Goal: Task Accomplishment & Management: Complete application form

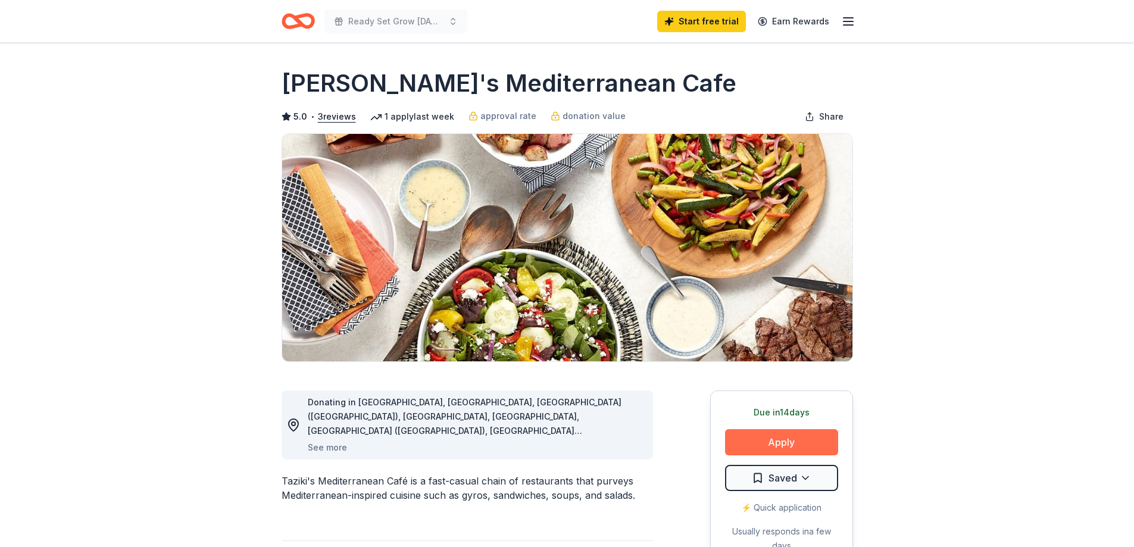
click at [797, 445] on button "Apply" at bounding box center [781, 442] width 113 height 26
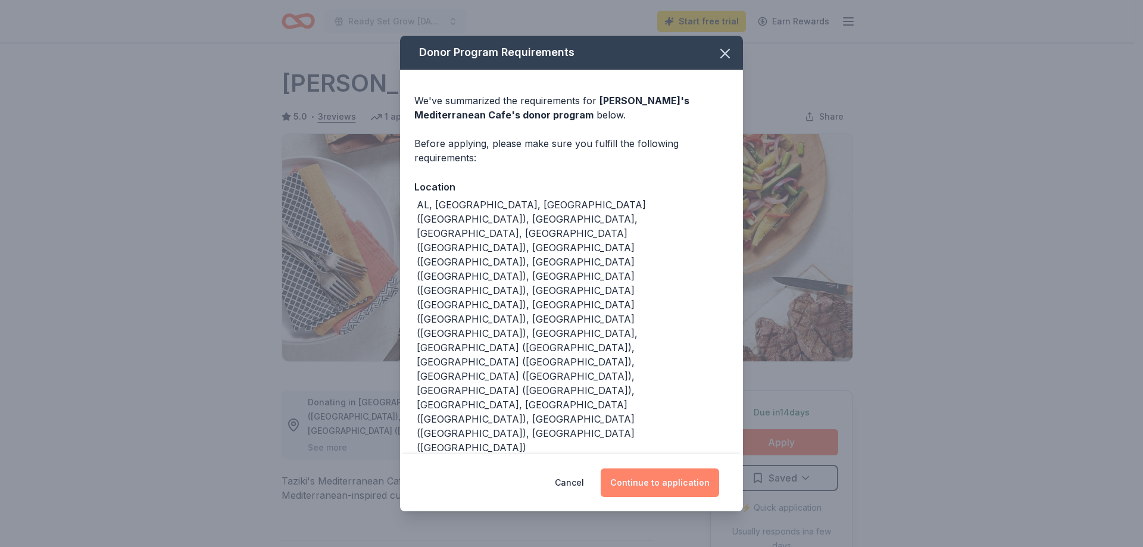
click at [664, 468] on button "Continue to application" at bounding box center [660, 482] width 118 height 29
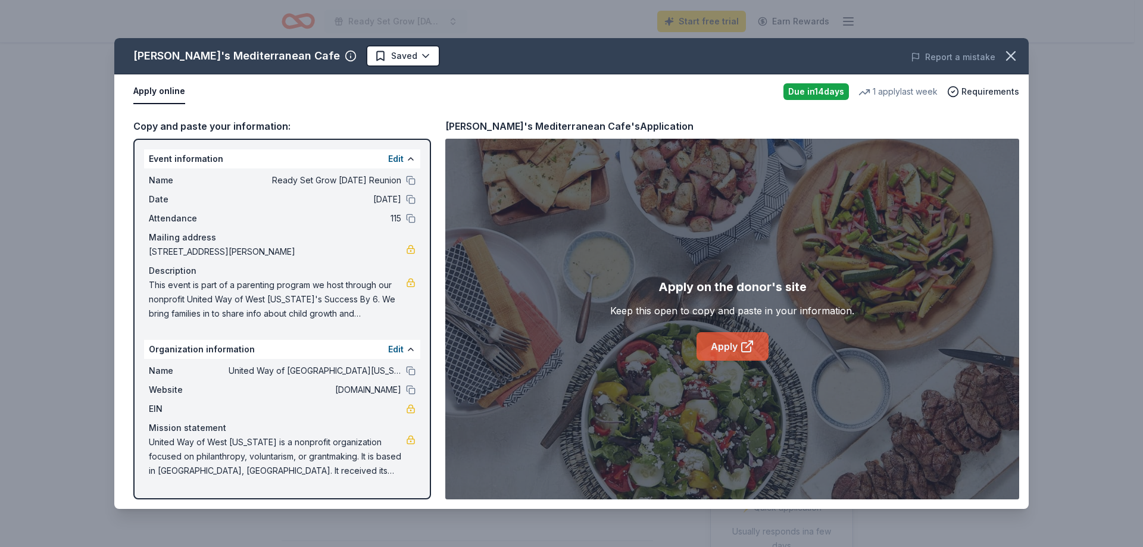
click at [738, 352] on link "Apply" at bounding box center [732, 346] width 72 height 29
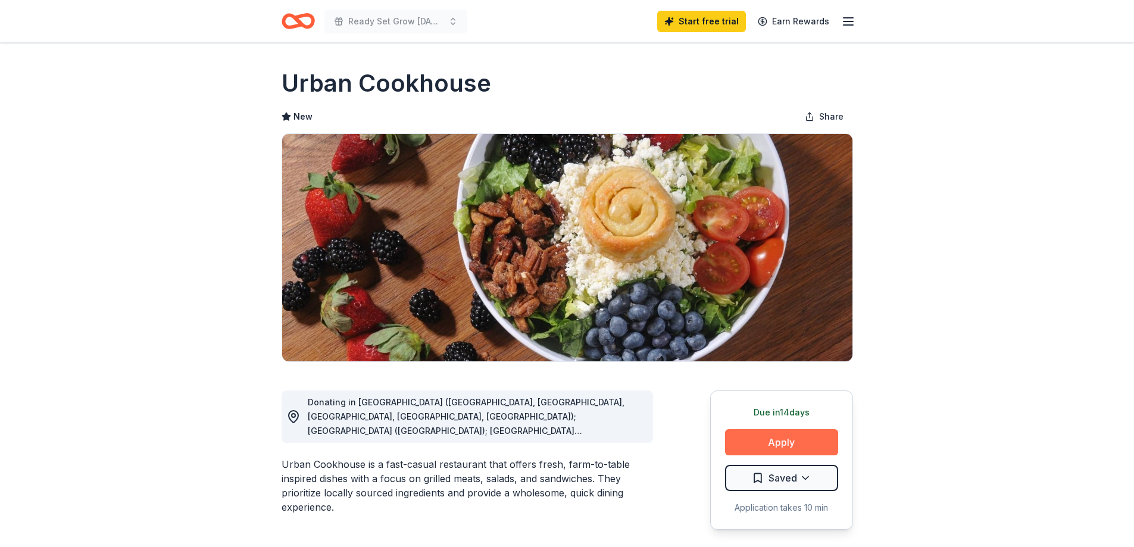
click at [787, 449] on button "Apply" at bounding box center [781, 442] width 113 height 26
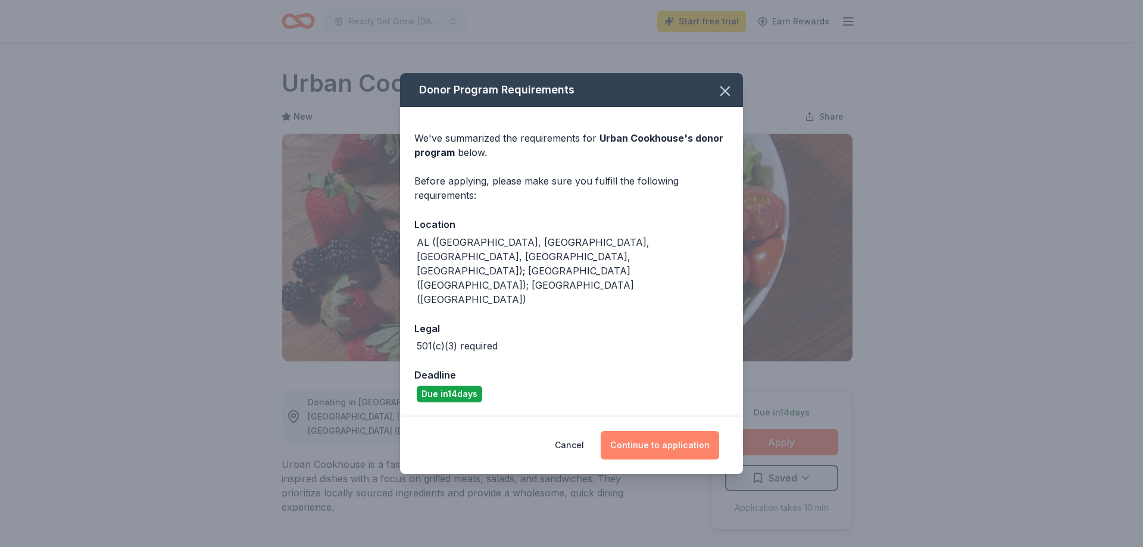
click at [667, 431] on button "Continue to application" at bounding box center [660, 445] width 118 height 29
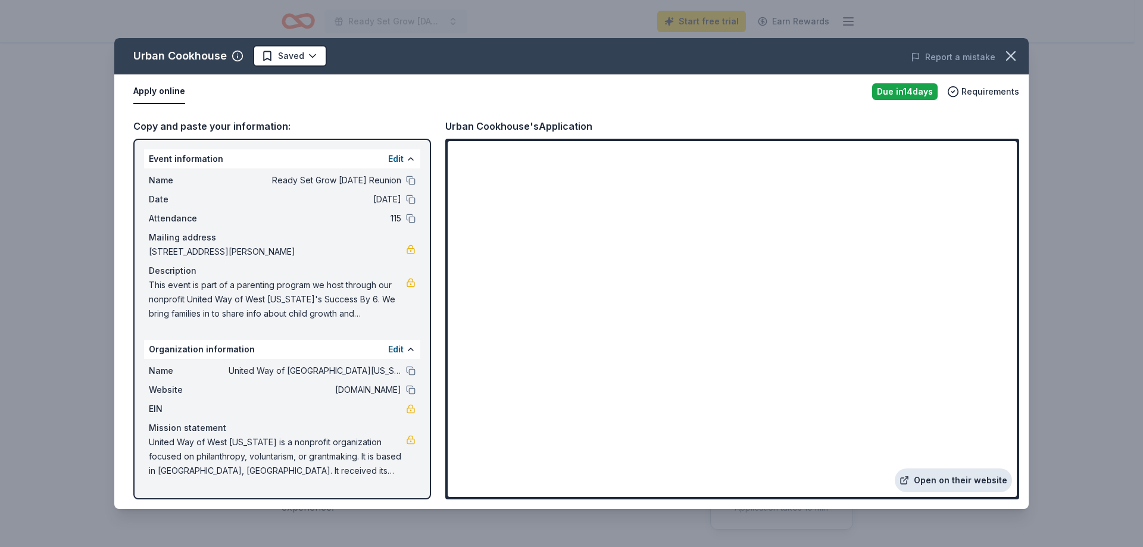
click at [961, 480] on link "Open on their website" at bounding box center [953, 480] width 117 height 24
